Goal: Information Seeking & Learning: Learn about a topic

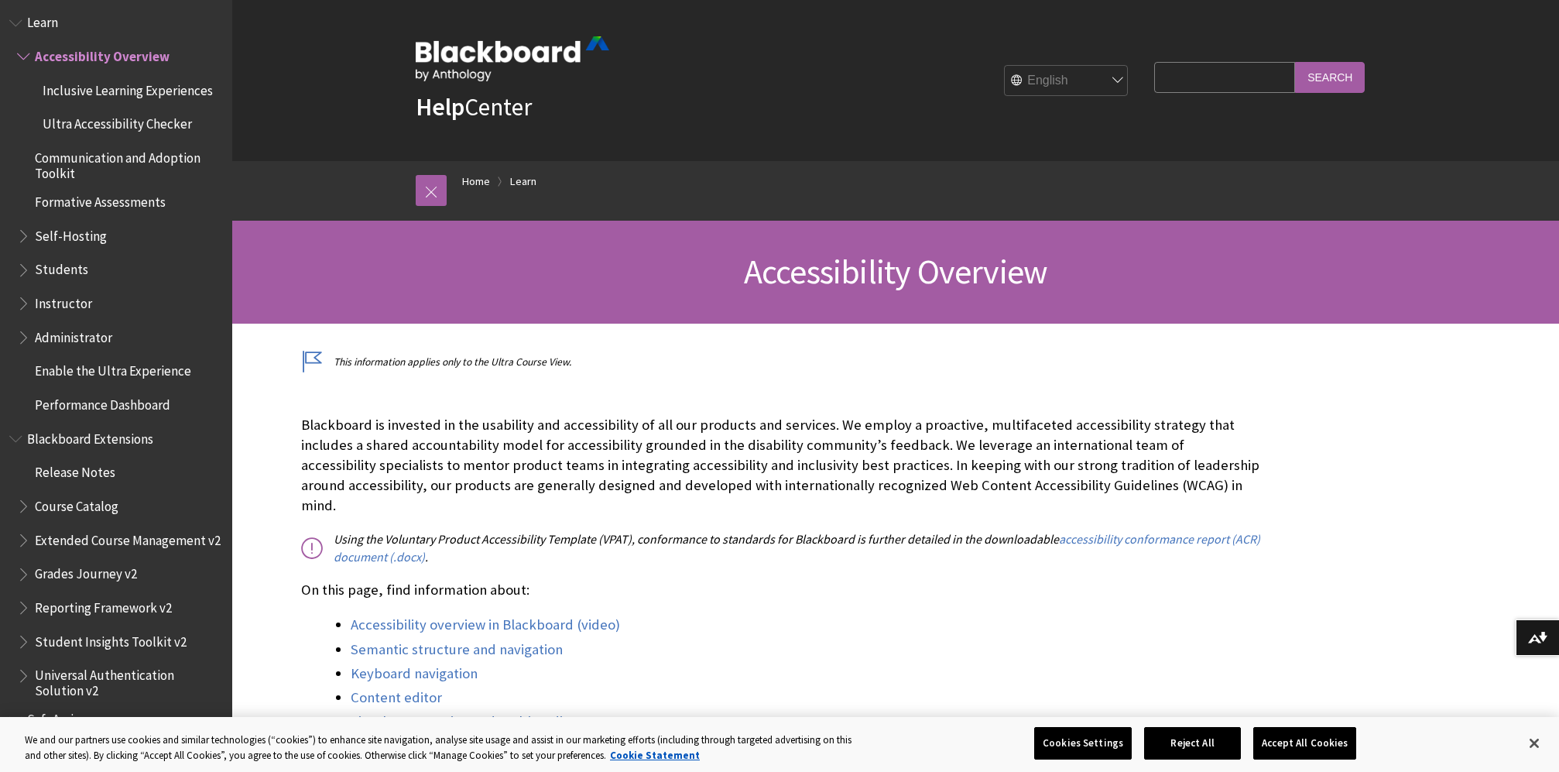
click at [106, 324] on span "Administrator" at bounding box center [73, 334] width 77 height 21
click at [106, 324] on span "Administrator" at bounding box center [78, 334] width 87 height 21
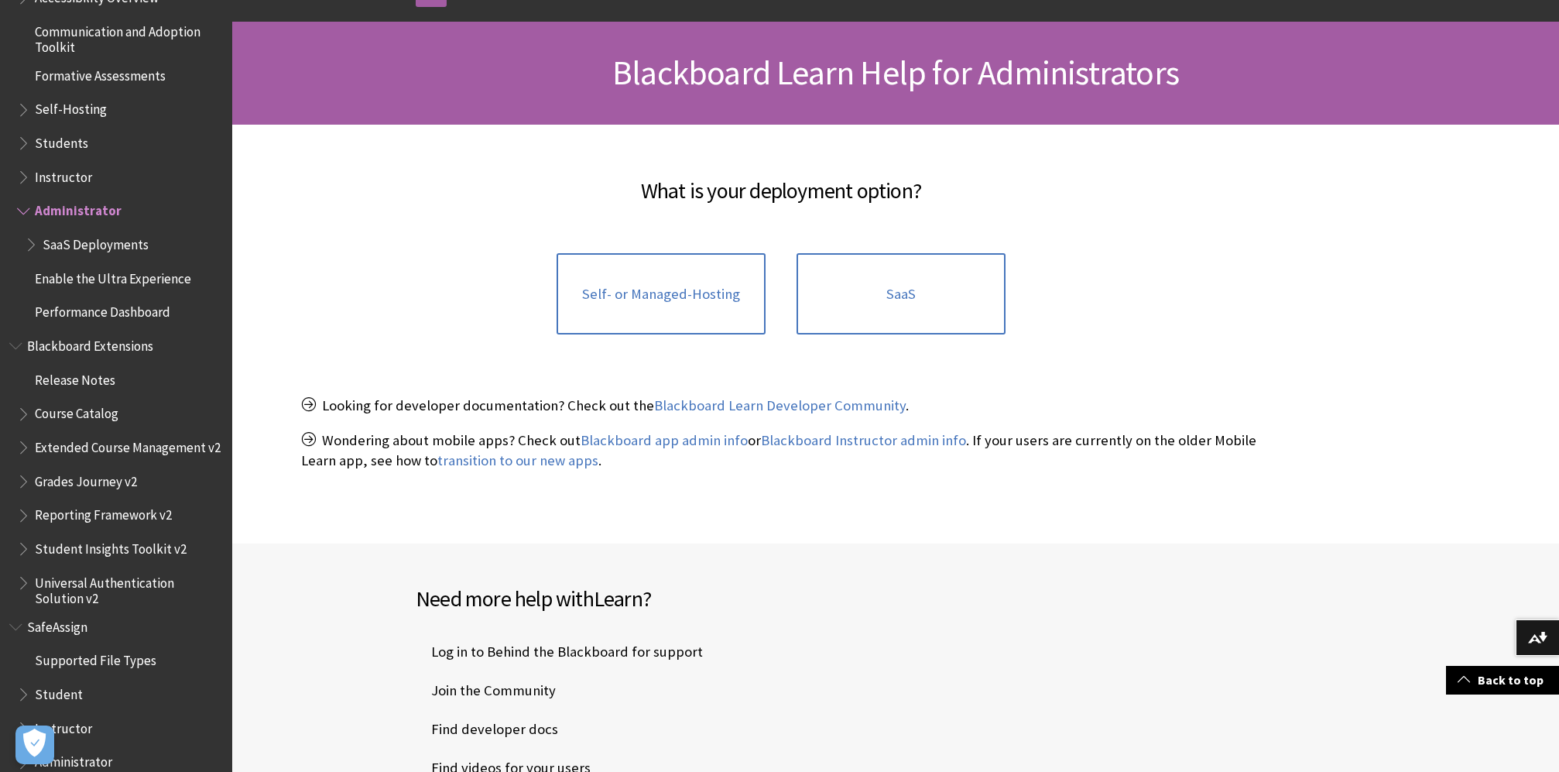
scroll to position [344, 0]
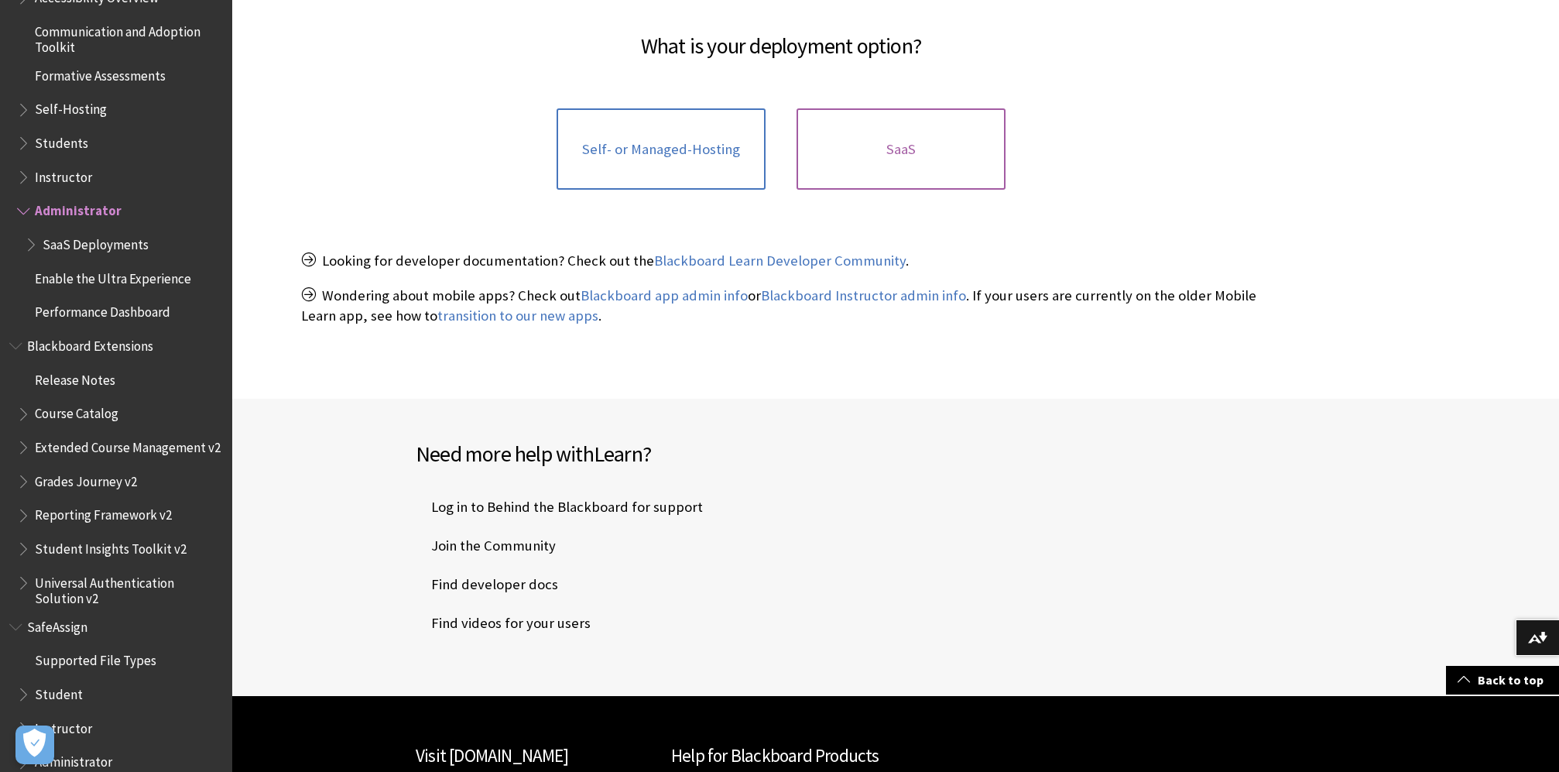
click at [890, 153] on span "SaaS" at bounding box center [900, 149] width 29 height 17
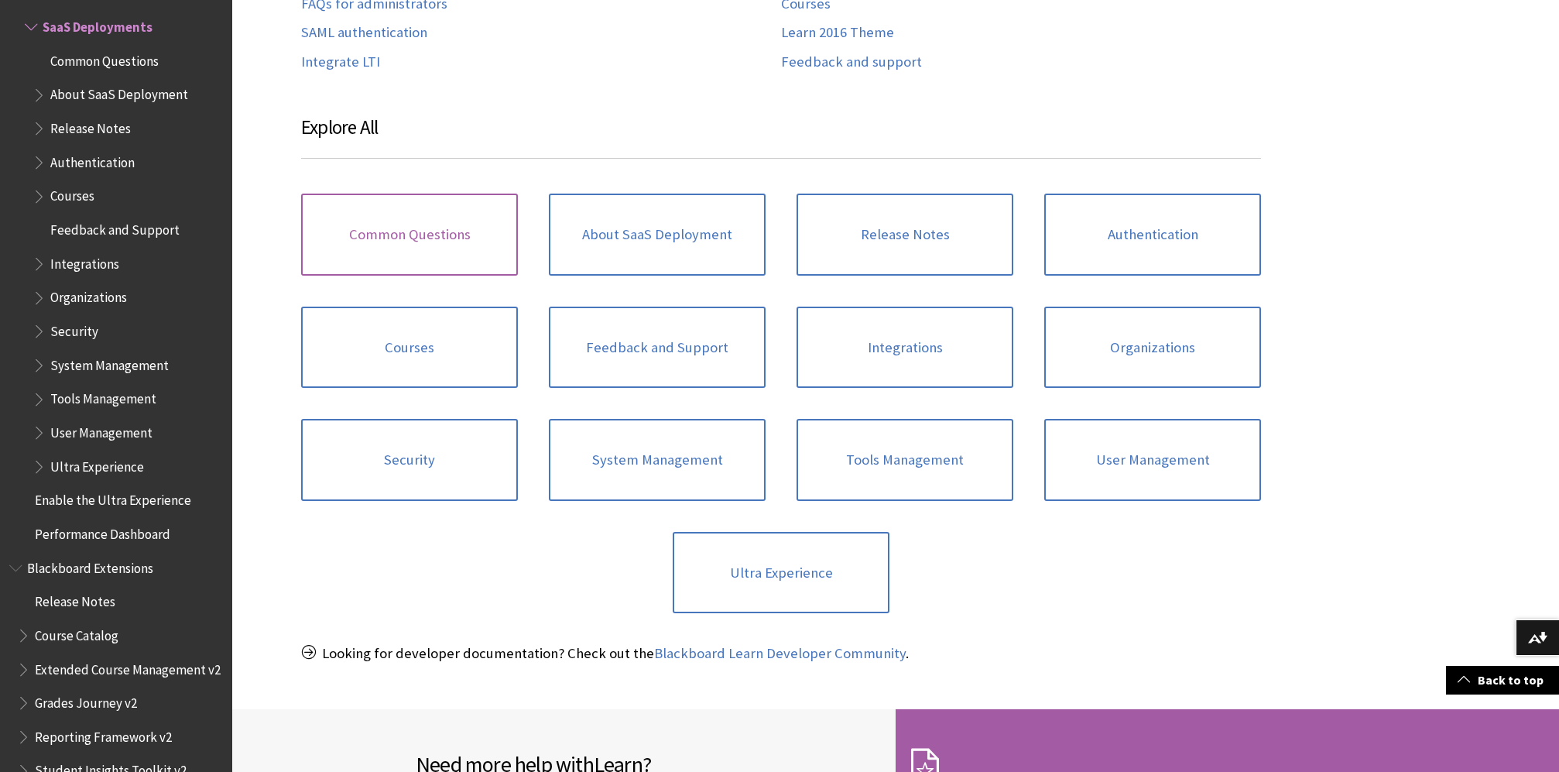
scroll to position [718, 0]
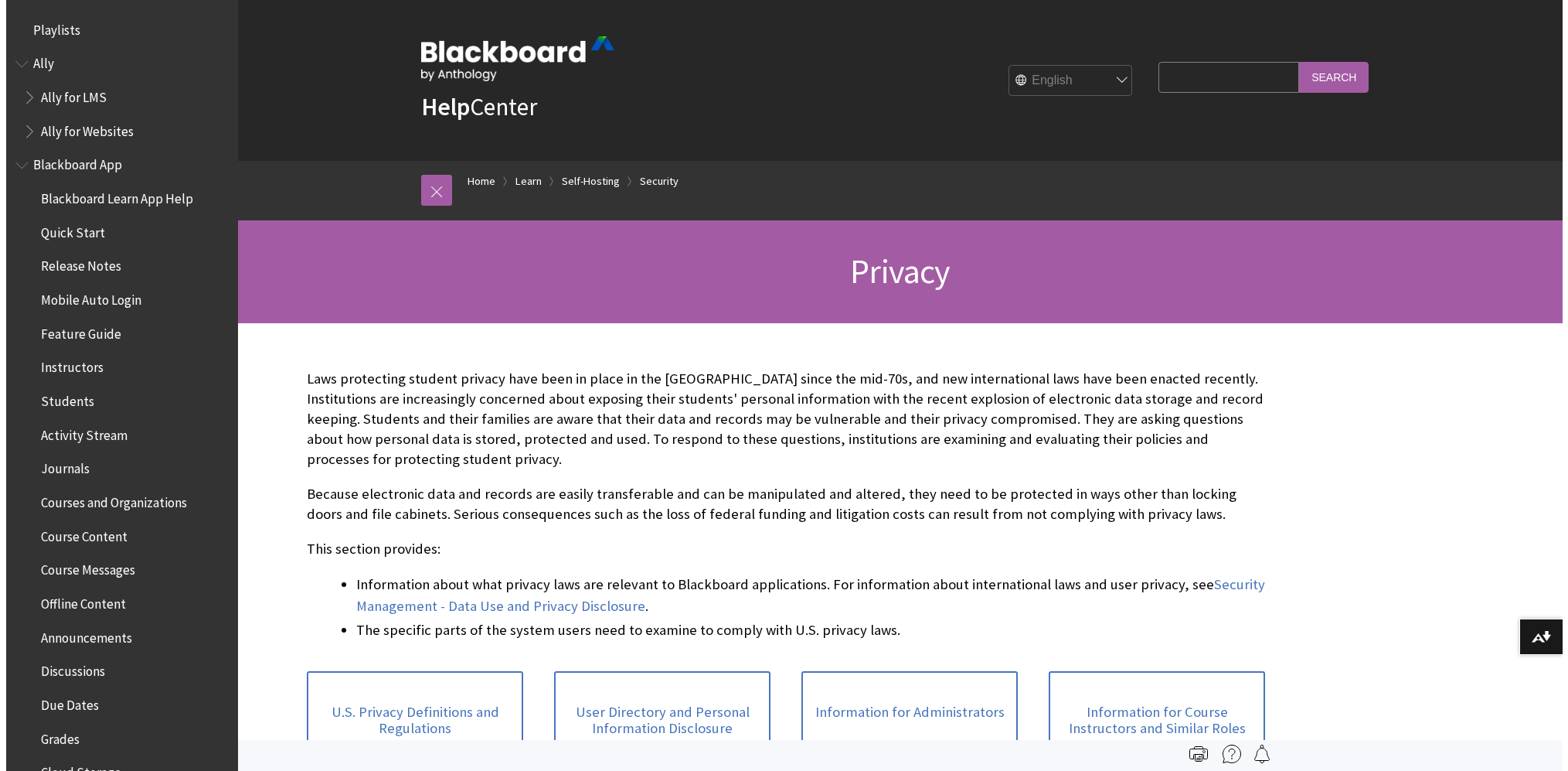
scroll to position [2043, 0]
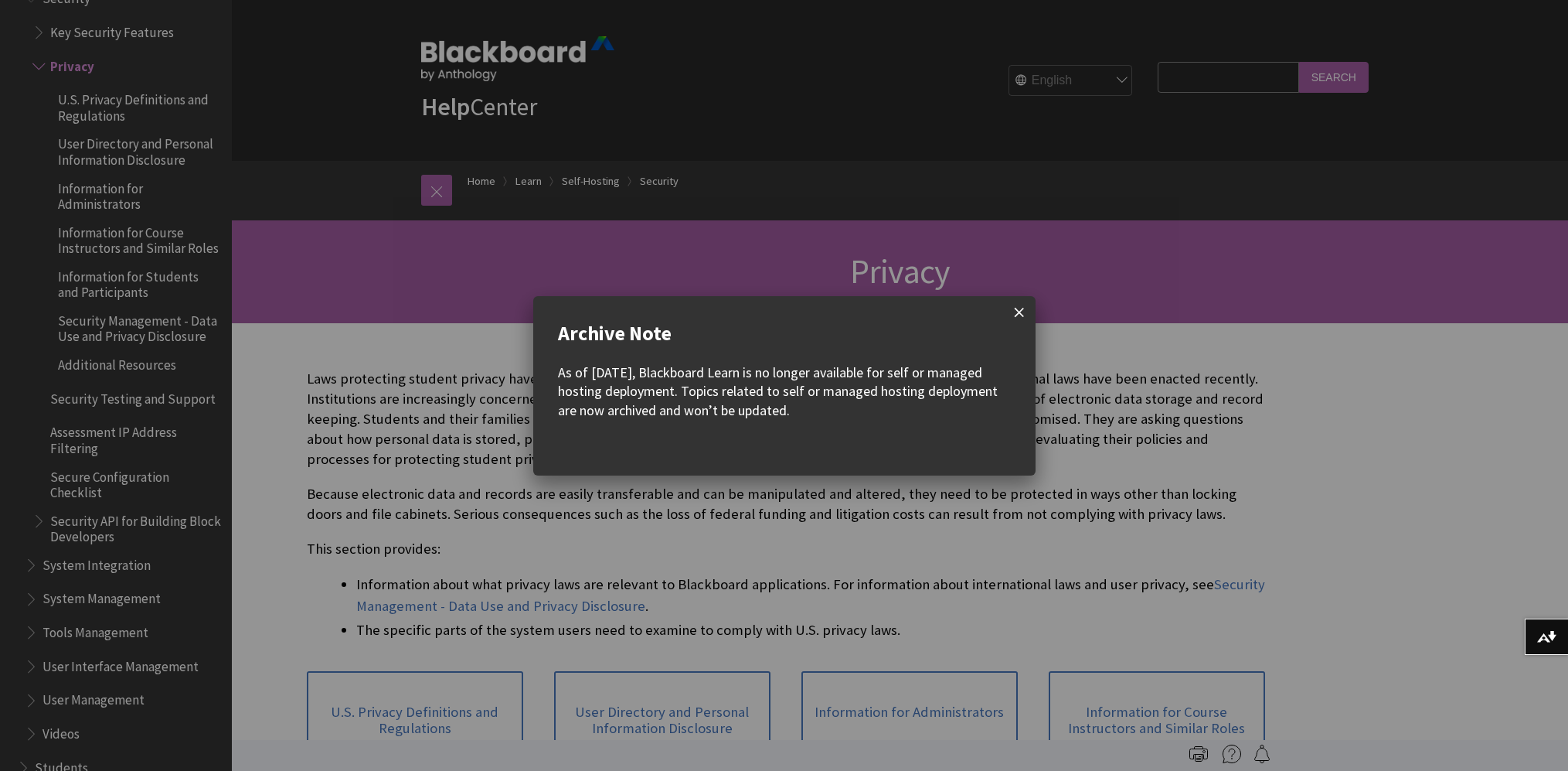
click at [1013, 306] on span at bounding box center [1019, 312] width 33 height 33
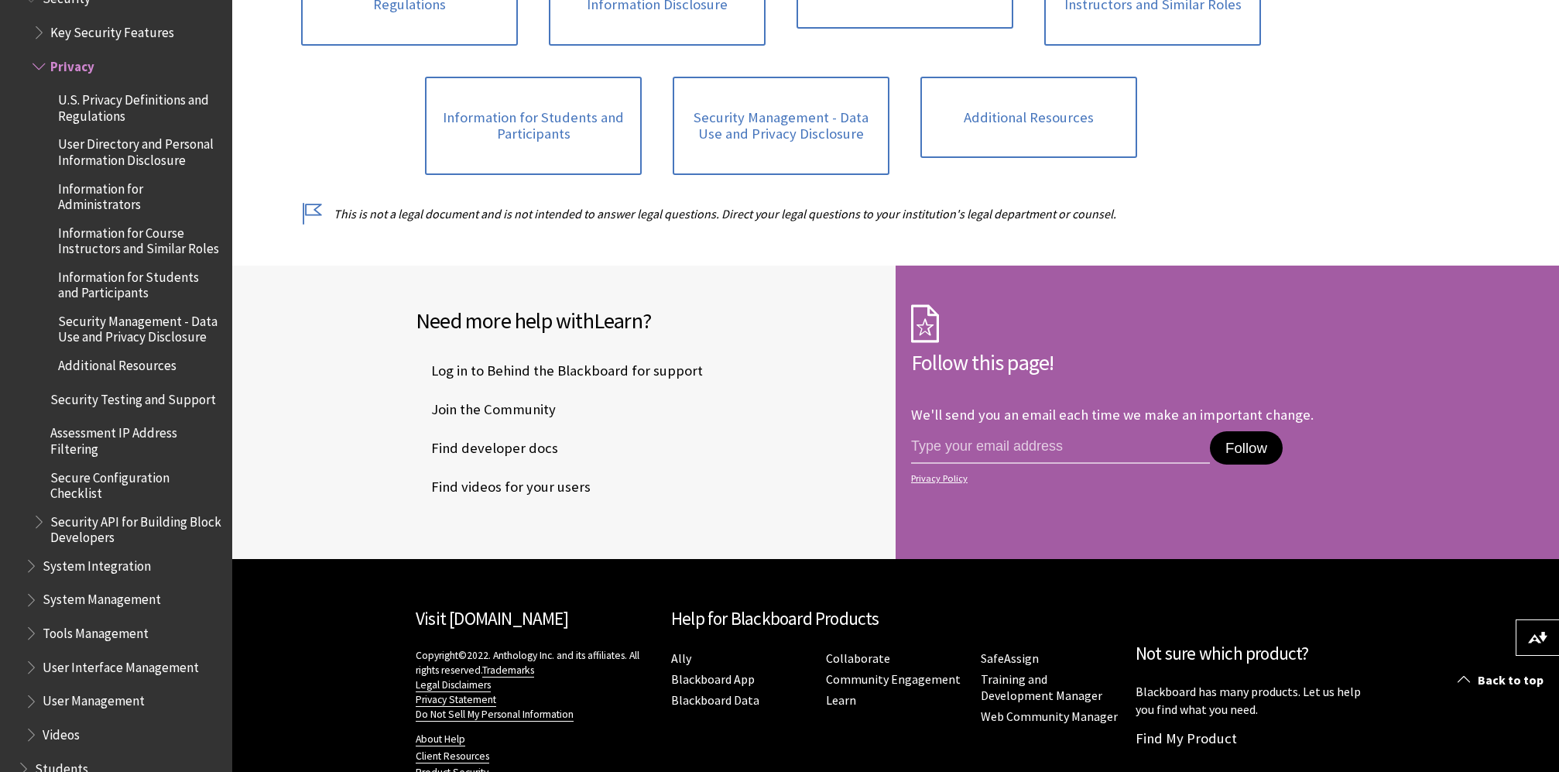
scroll to position [790, 0]
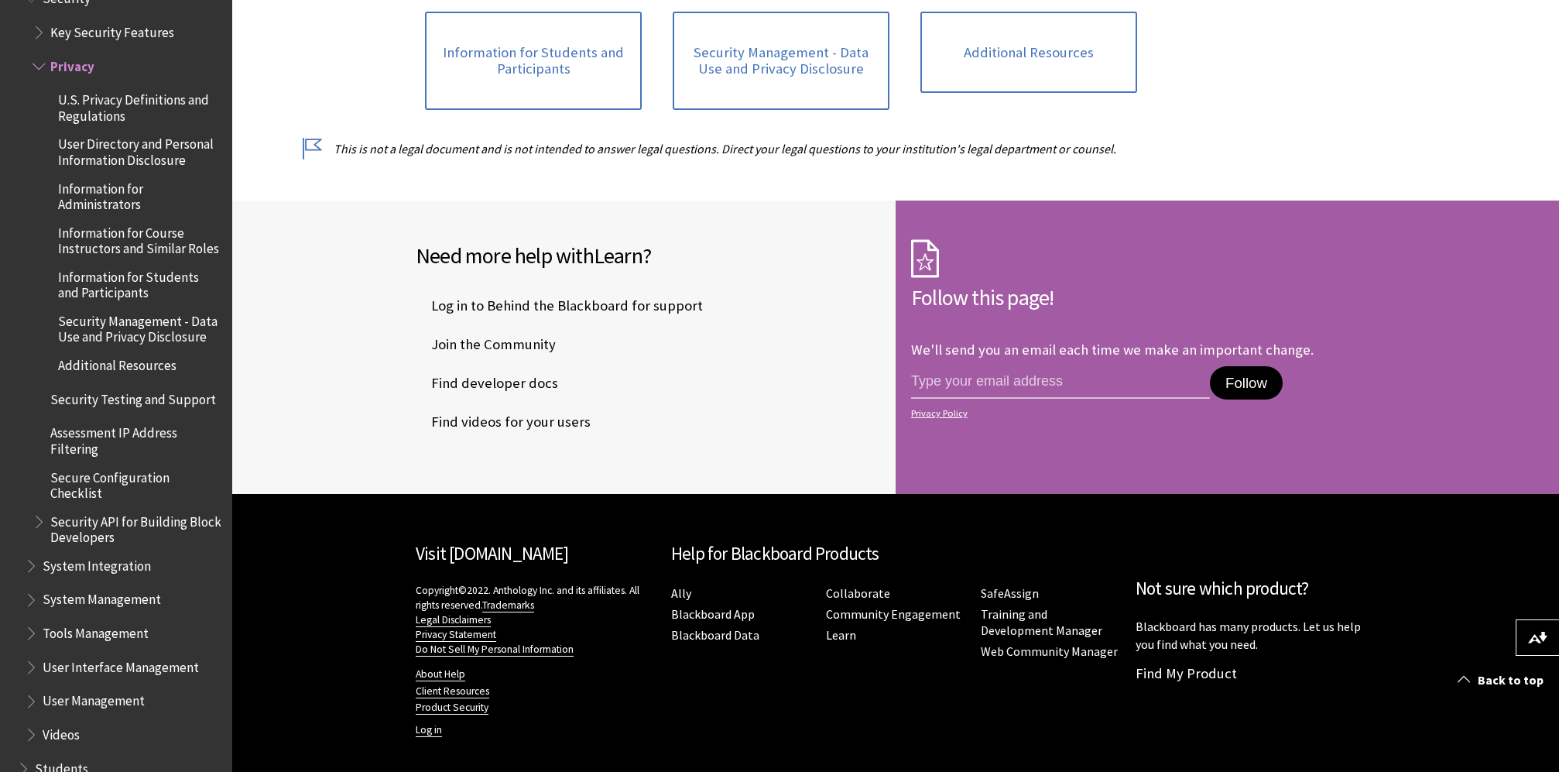
click at [679, 294] on span "Log in to Behind the Blackboard for support" at bounding box center [559, 305] width 287 height 23
